Goal: Navigation & Orientation: Understand site structure

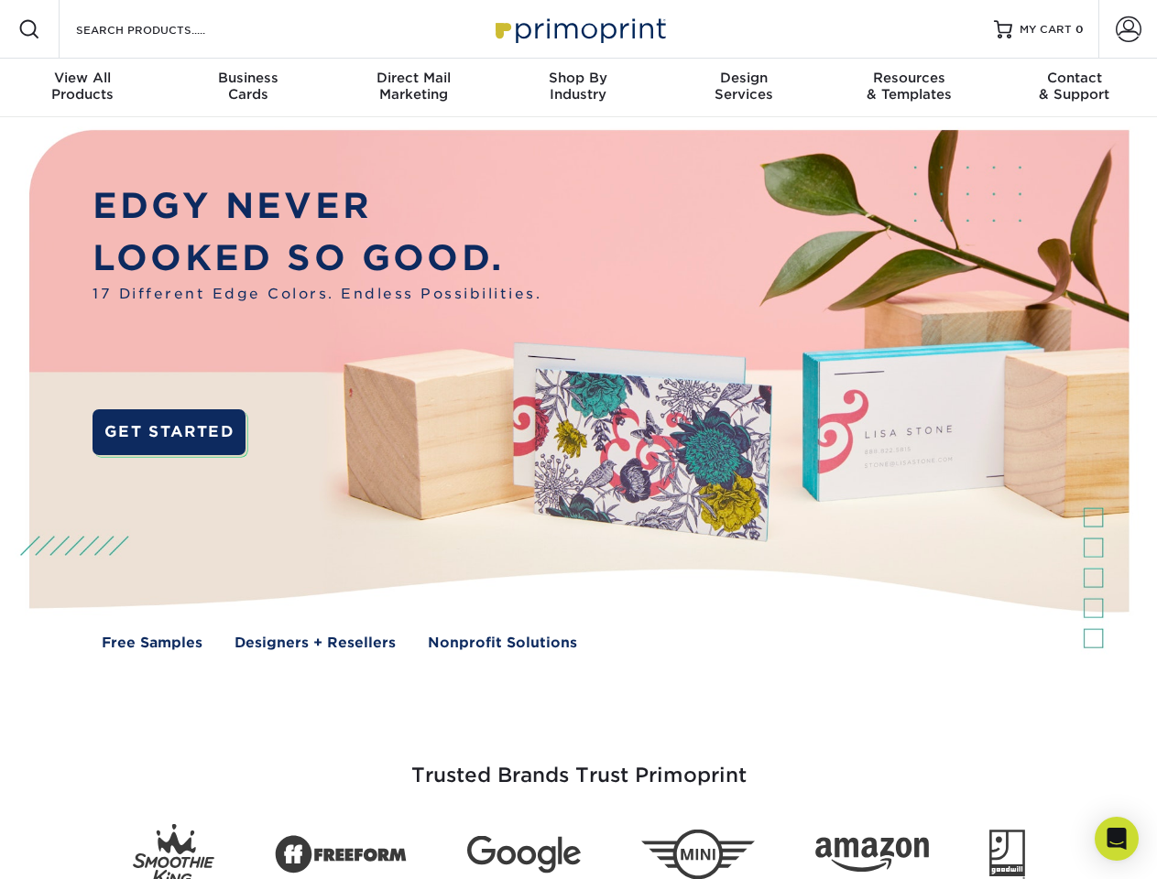
click at [578, 440] on img at bounding box center [577, 403] width 1145 height 572
click at [29, 29] on span at bounding box center [29, 29] width 22 height 22
click at [1127, 29] on span at bounding box center [1128, 29] width 26 height 26
click at [82, 88] on div "View All Products" at bounding box center [82, 86] width 165 height 33
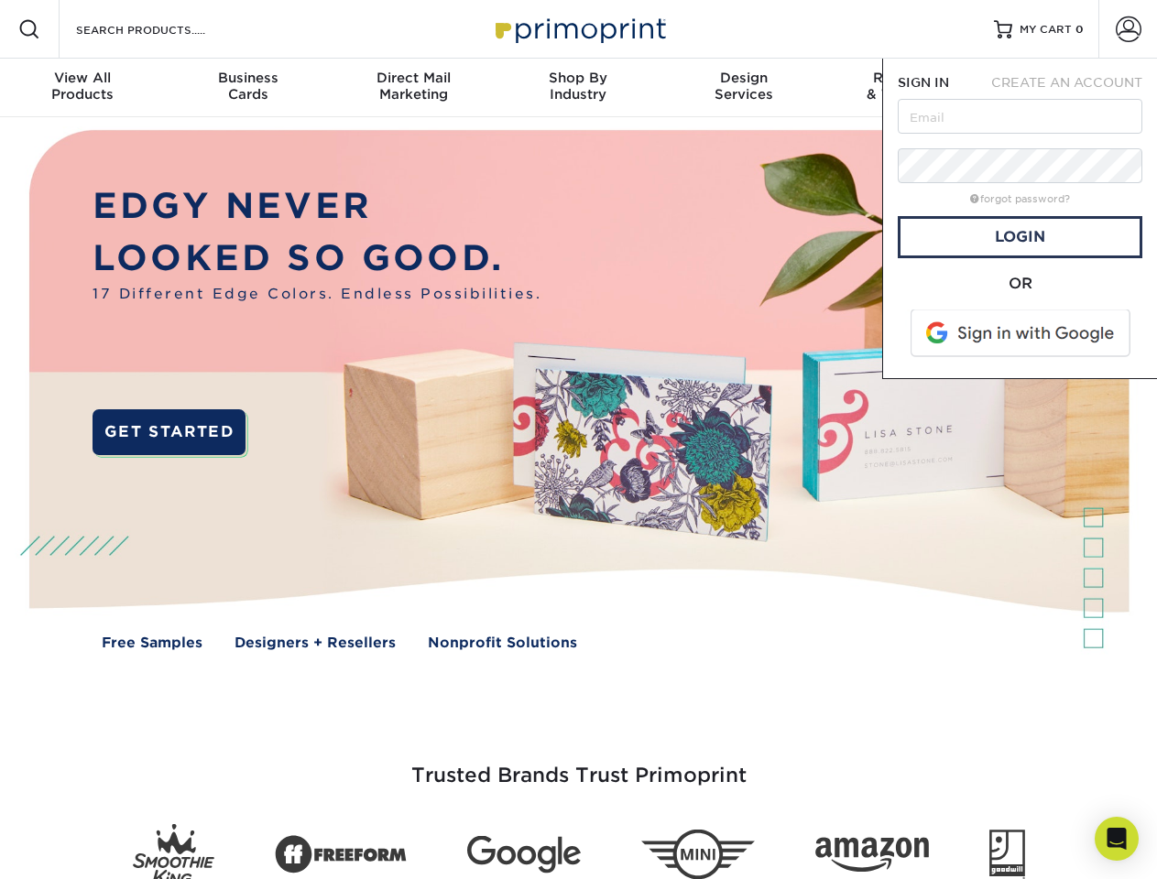
click at [247, 88] on div "Business Cards" at bounding box center [247, 86] width 165 height 33
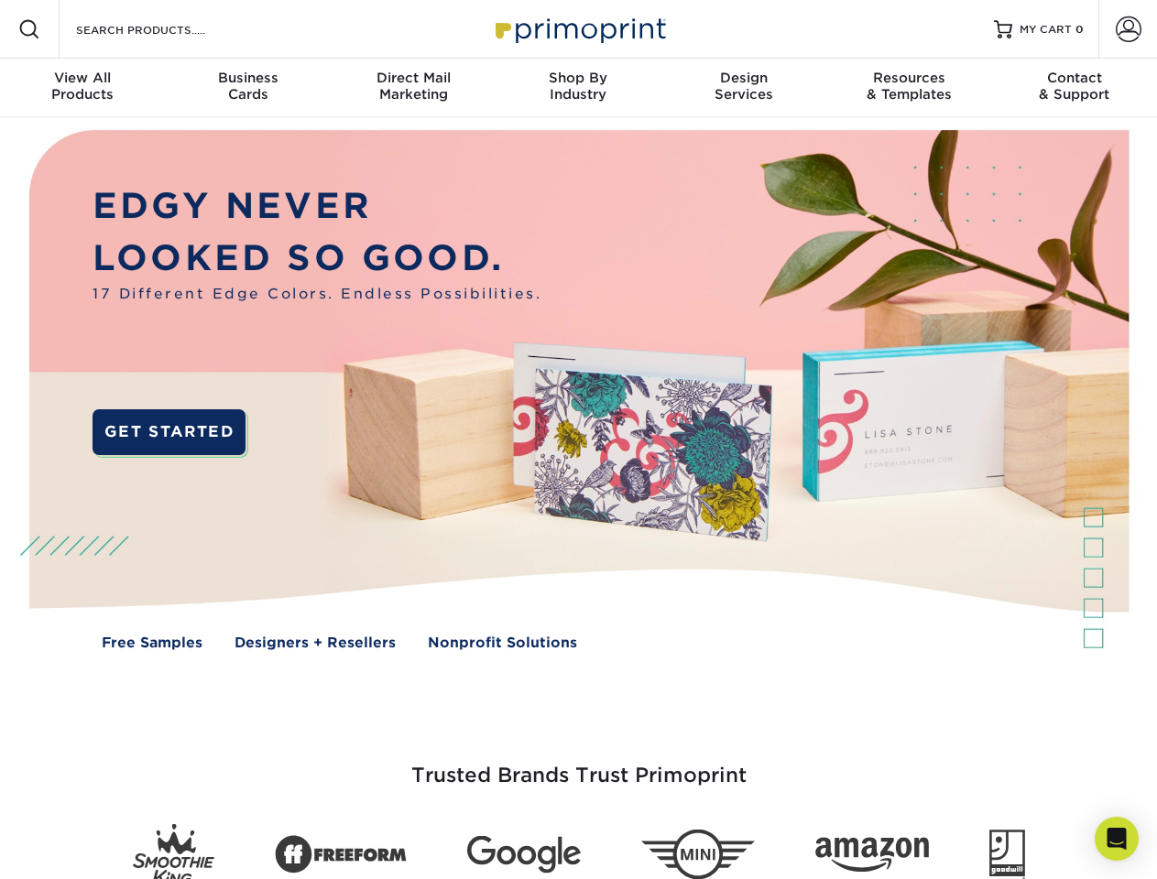
click at [413, 88] on div "Direct Mail Marketing" at bounding box center [413, 86] width 165 height 33
click at [578, 88] on div "Shop By Industry" at bounding box center [577, 86] width 165 height 33
click at [744, 88] on div "Design Services" at bounding box center [743, 86] width 165 height 33
click at [908, 88] on div "Resources & Templates" at bounding box center [908, 86] width 165 height 33
click at [1074, 88] on div "Contact & Support" at bounding box center [1074, 86] width 165 height 33
